Goal: Transaction & Acquisition: Download file/media

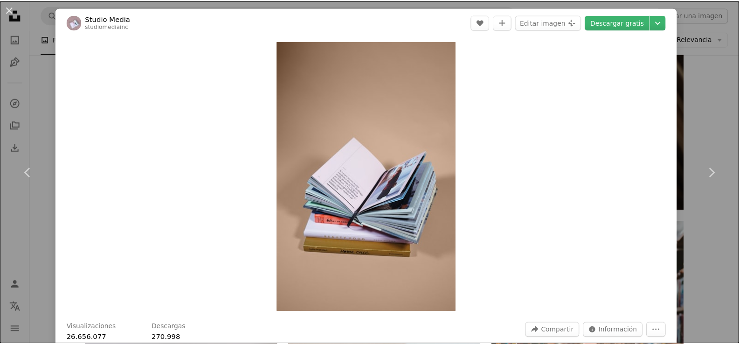
scroll to position [5038, 0]
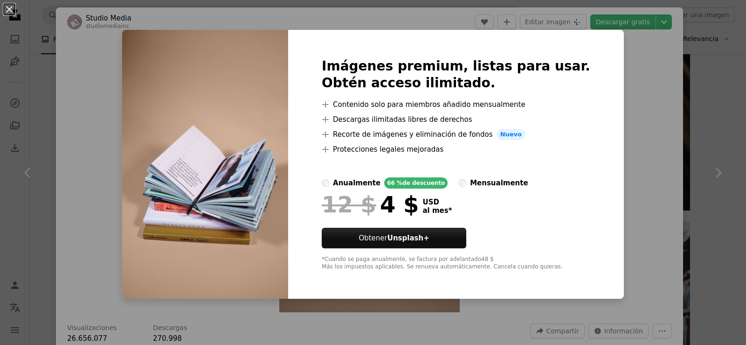
click at [659, 77] on div "An X shape Imágenes premium, listas para usar. Obtén acceso ilimitado. A plus s…" at bounding box center [373, 172] width 746 height 345
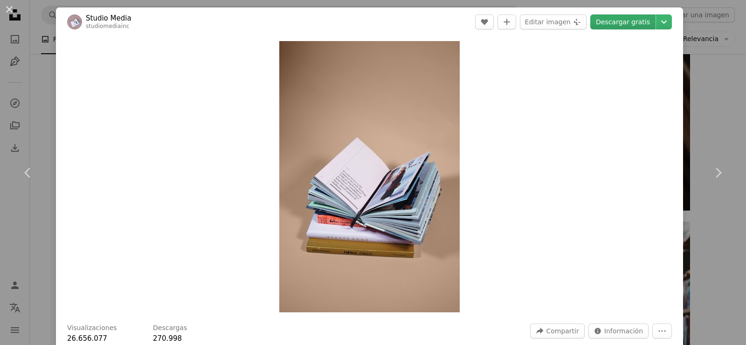
click at [619, 24] on link "Descargar gratis" at bounding box center [623, 21] width 65 height 15
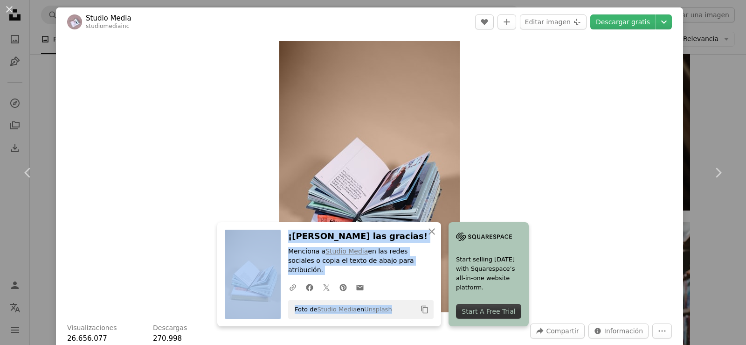
drag, startPoint x: 386, startPoint y: 310, endPoint x: 273, endPoint y: 306, distance: 113.0
click at [273, 306] on div "An X shape Cerrar ¡[PERSON_NAME] las gracias! Menciona a Studio Media en las re…" at bounding box center [329, 274] width 224 height 104
copy div "¡[PERSON_NAME] las gracias! Menciona a Studio Media en las redes sociales o cop…"
click at [7, 8] on button "An X shape" at bounding box center [9, 9] width 11 height 11
